Goal: Find specific page/section: Find specific page/section

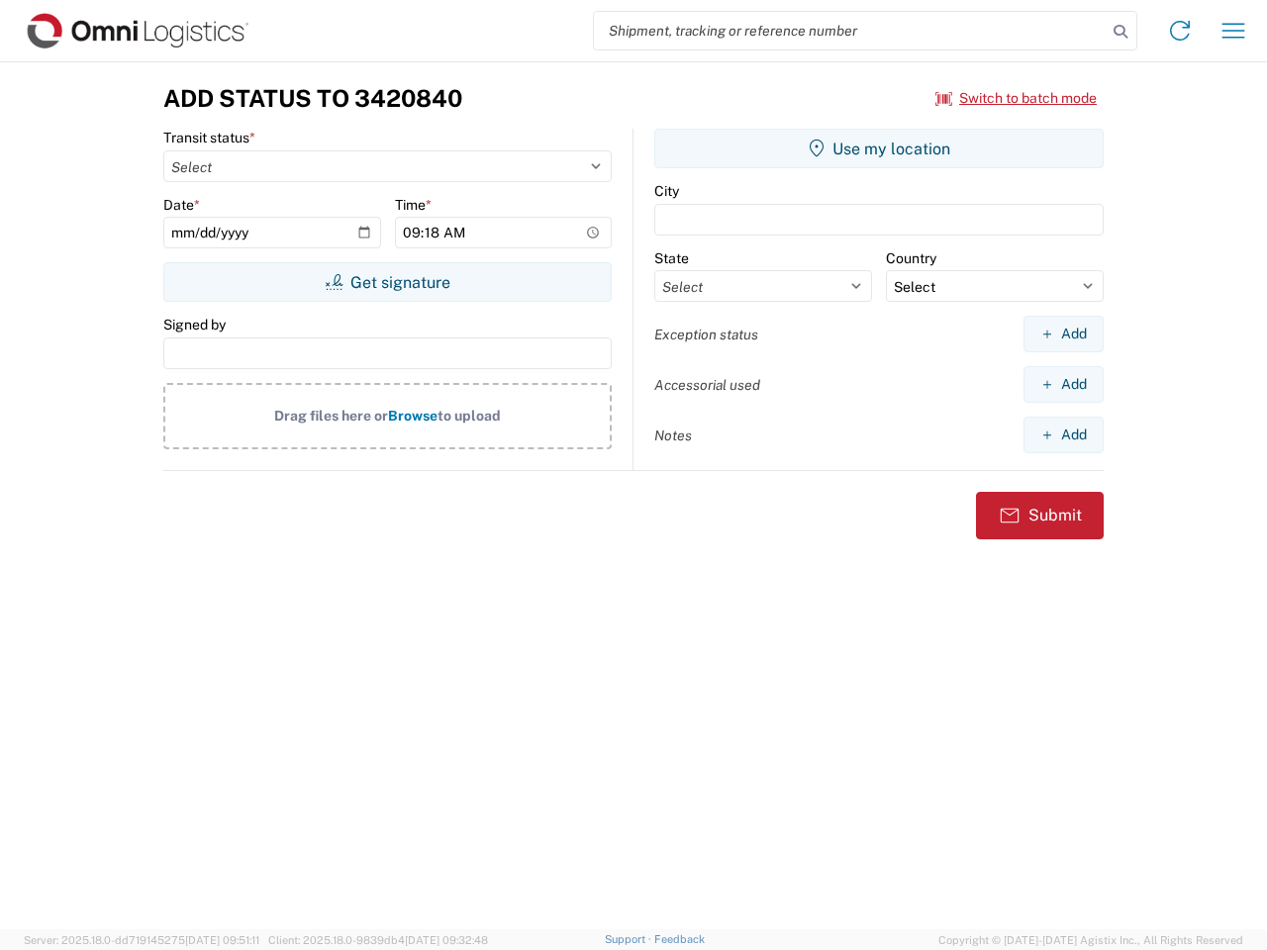
click at [850, 31] on input "search" at bounding box center [850, 31] width 513 height 38
click at [1120, 32] on icon at bounding box center [1120, 32] width 28 height 28
click at [1180, 31] on icon at bounding box center [1180, 31] width 32 height 32
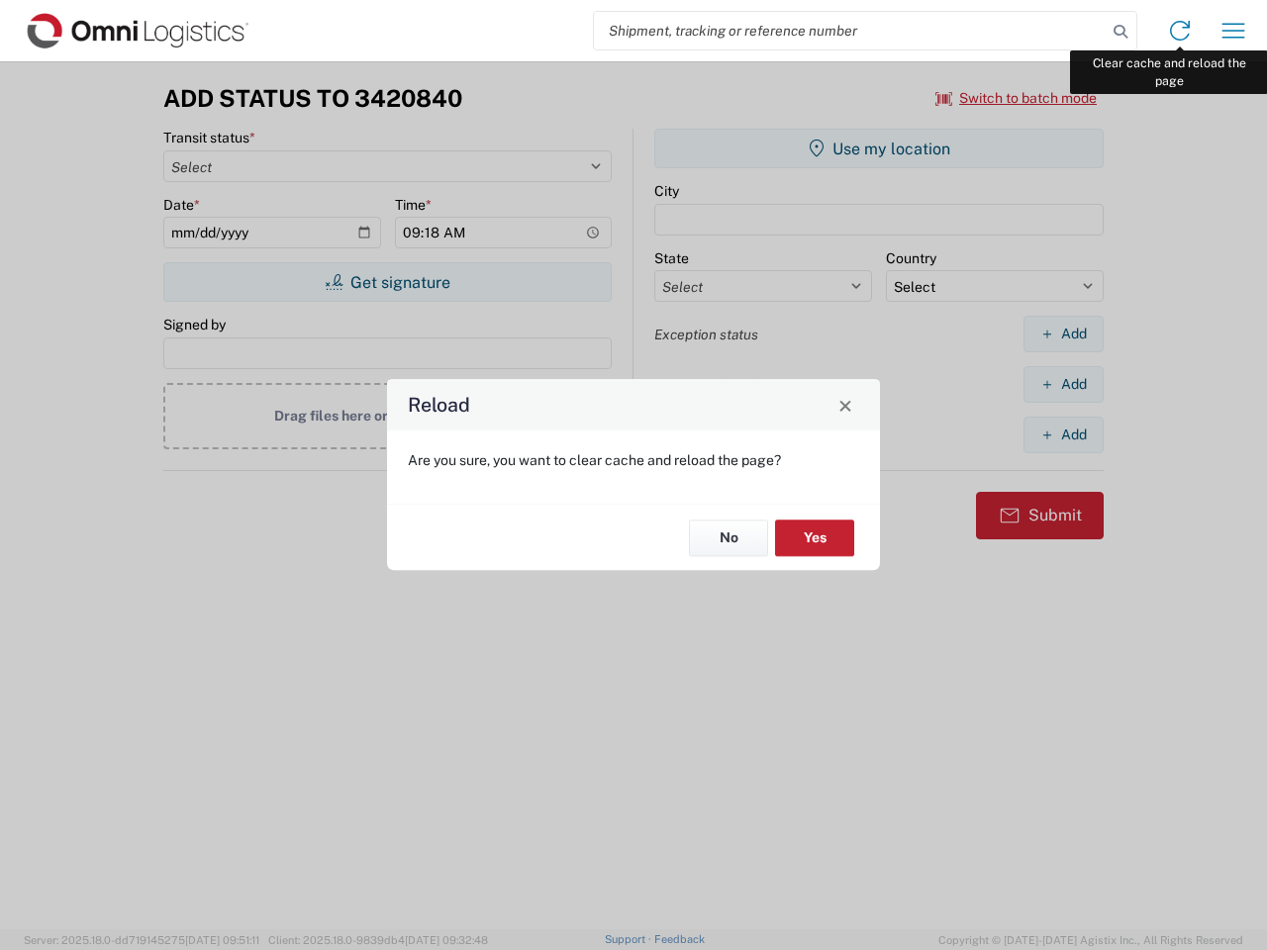
click at [1233, 31] on div "Reload Are you sure, you want to clear cache and reload the page? No Yes" at bounding box center [633, 475] width 1267 height 950
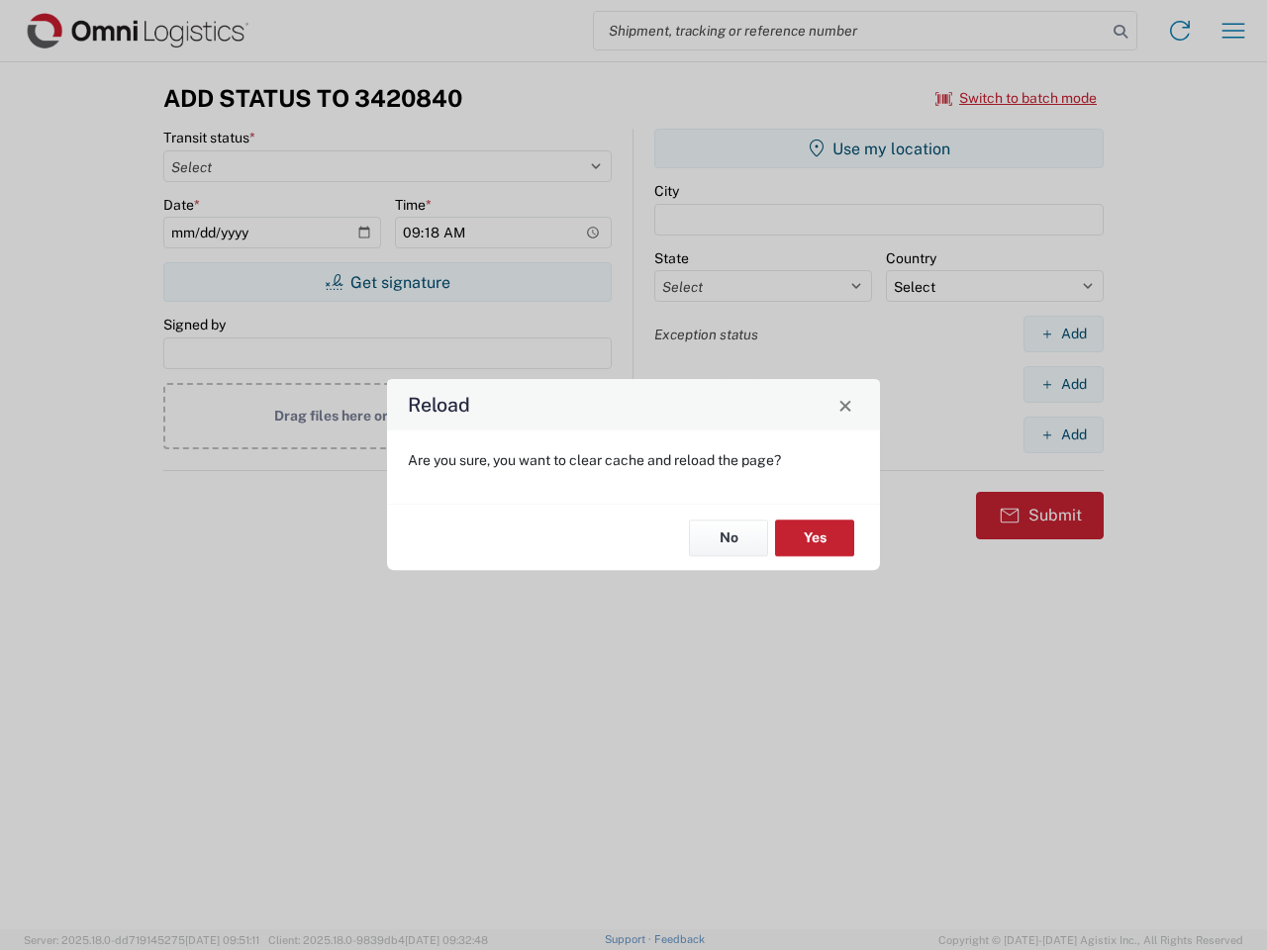
click at [1016, 98] on div "Reload Are you sure, you want to clear cache and reload the page? No Yes" at bounding box center [633, 475] width 1267 height 950
click at [387, 282] on div "Reload Are you sure, you want to clear cache and reload the page? No Yes" at bounding box center [633, 475] width 1267 height 950
click at [879, 148] on div "Reload Are you sure, you want to clear cache and reload the page? No Yes" at bounding box center [633, 475] width 1267 height 950
click at [1063, 334] on div "Reload Are you sure, you want to clear cache and reload the page? No Yes" at bounding box center [633, 475] width 1267 height 950
click at [1063, 384] on div "Reload Are you sure, you want to clear cache and reload the page? No Yes" at bounding box center [633, 475] width 1267 height 950
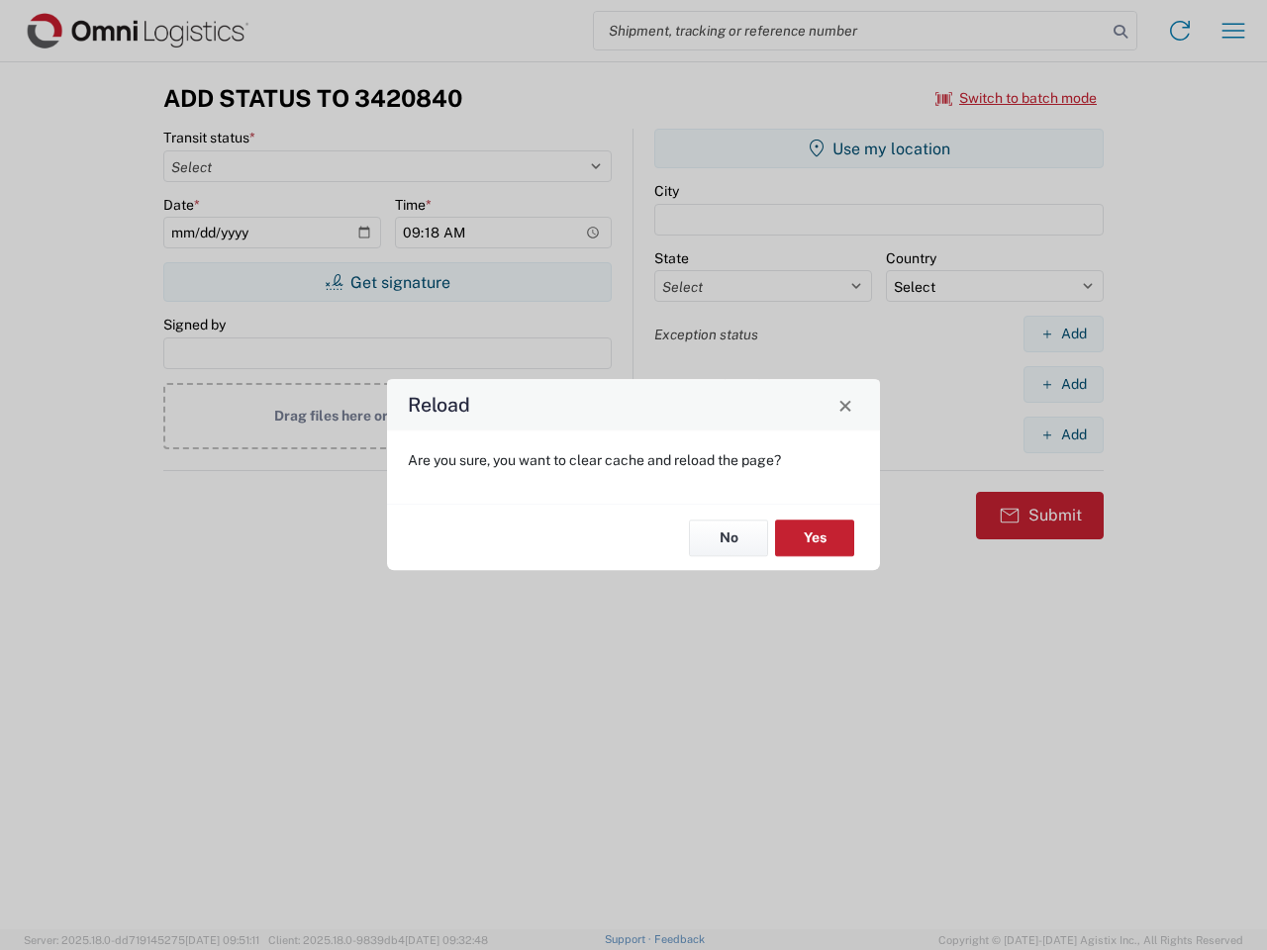
click at [1063, 434] on div "Reload Are you sure, you want to clear cache and reload the page? No Yes" at bounding box center [633, 475] width 1267 height 950
